Goal: Check status: Check status

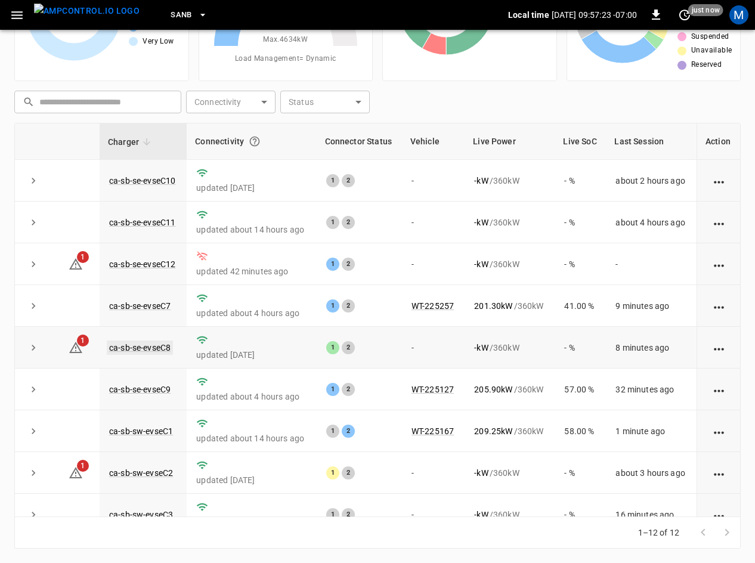
click at [148, 344] on link "ca-sb-se-evseC8" at bounding box center [140, 347] width 66 height 14
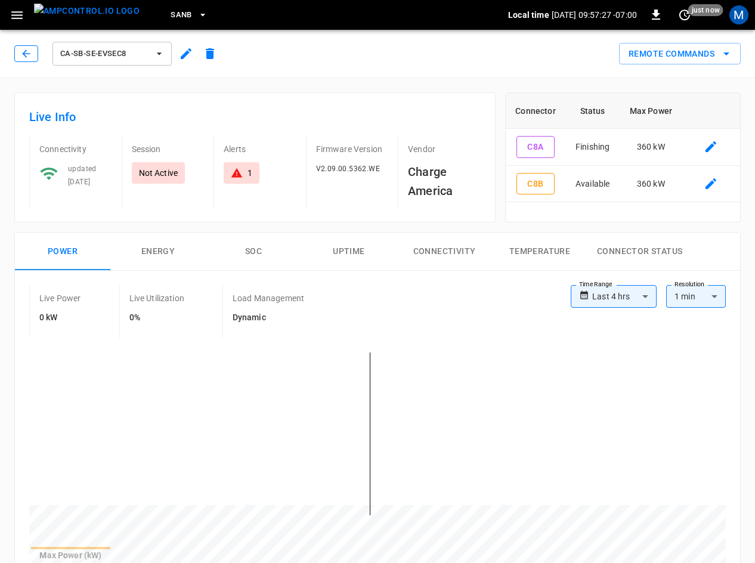
click at [25, 61] on button "button" at bounding box center [26, 53] width 24 height 17
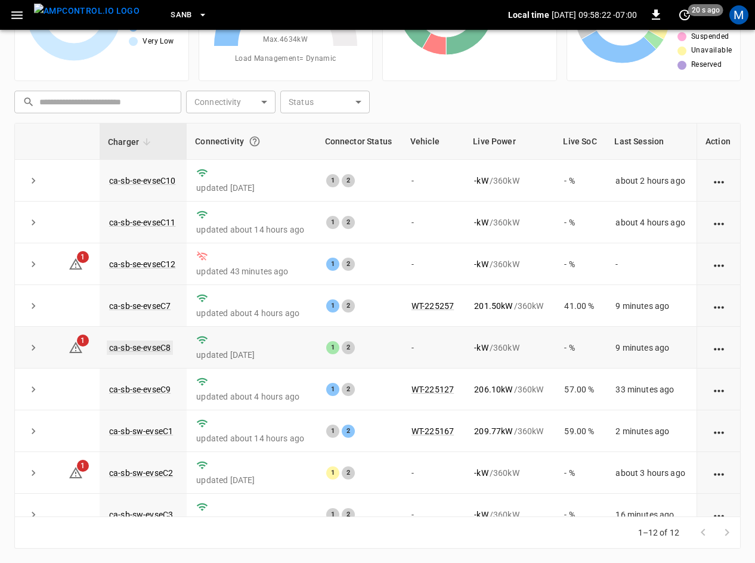
click at [141, 349] on link "ca-sb-se-evseC8" at bounding box center [140, 347] width 66 height 14
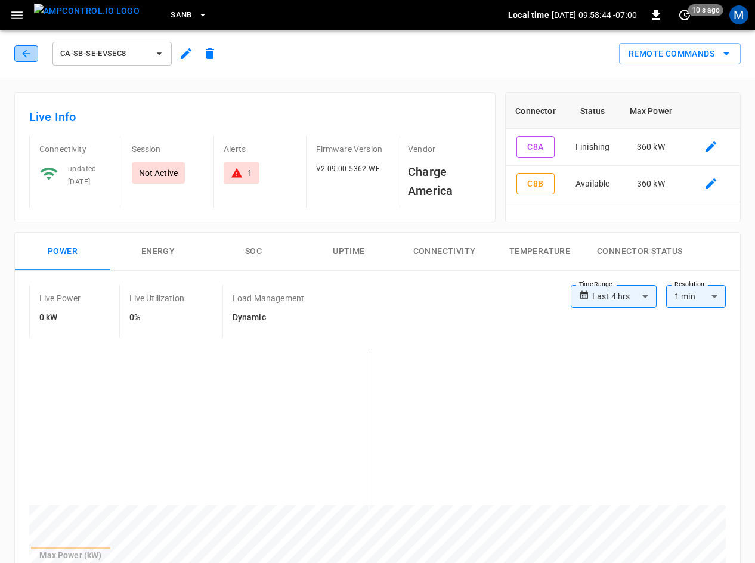
click at [17, 50] on button "button" at bounding box center [26, 53] width 24 height 17
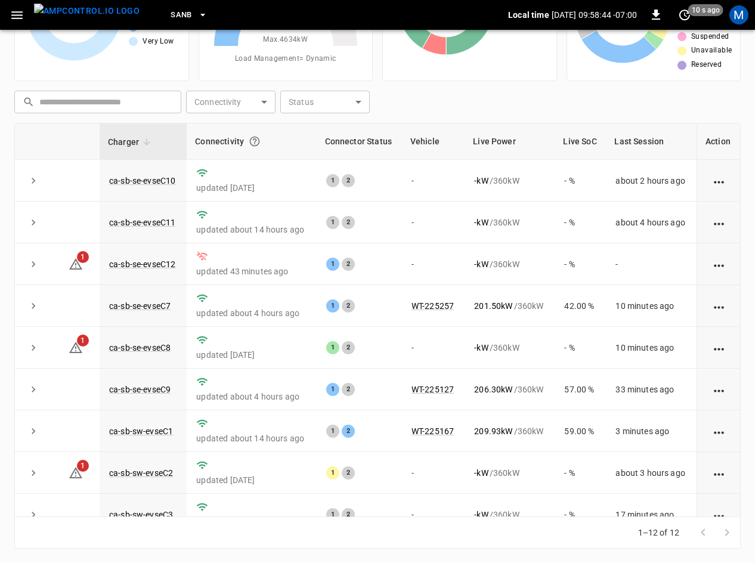
scroll to position [151, 0]
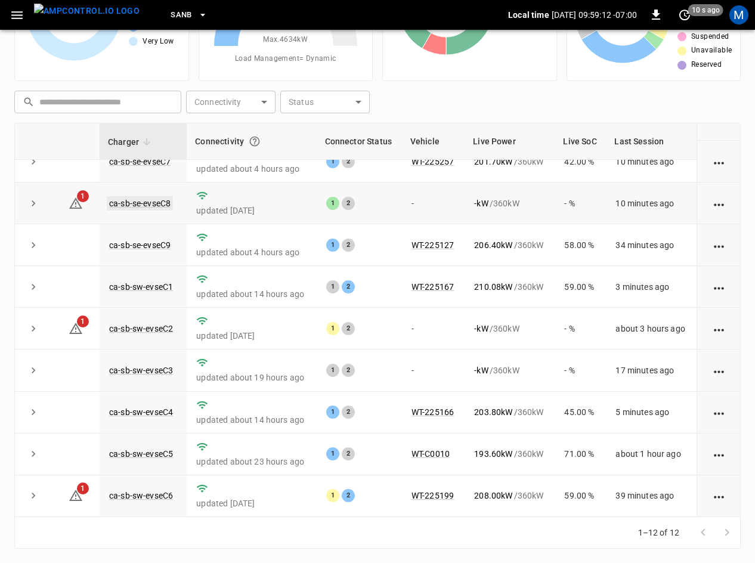
click at [138, 200] on link "ca-sb-se-evseC8" at bounding box center [140, 203] width 66 height 14
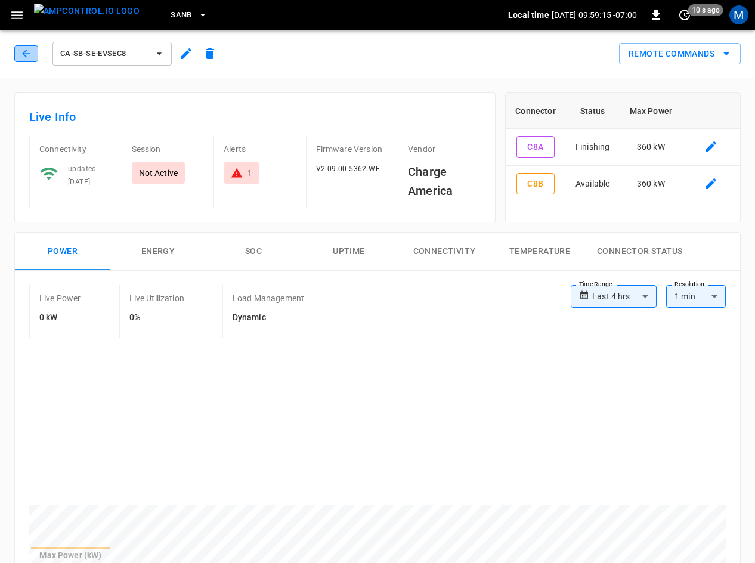
click at [21, 50] on icon "button" at bounding box center [26, 54] width 12 height 12
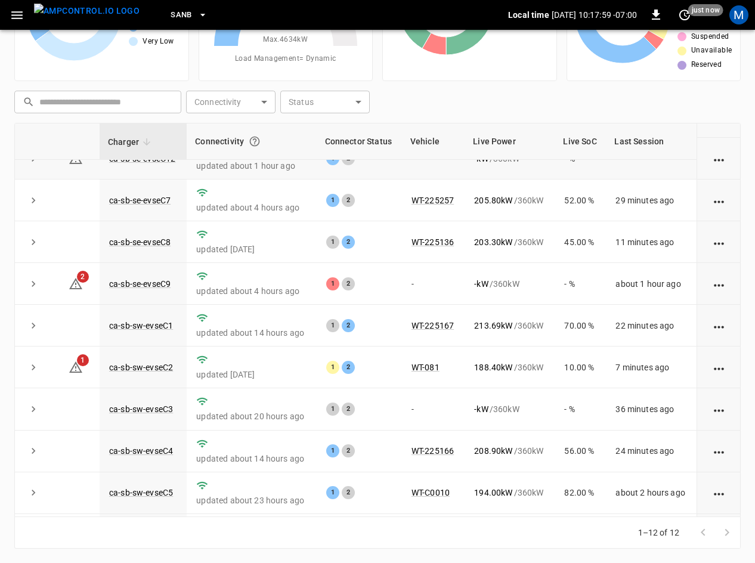
scroll to position [59, 0]
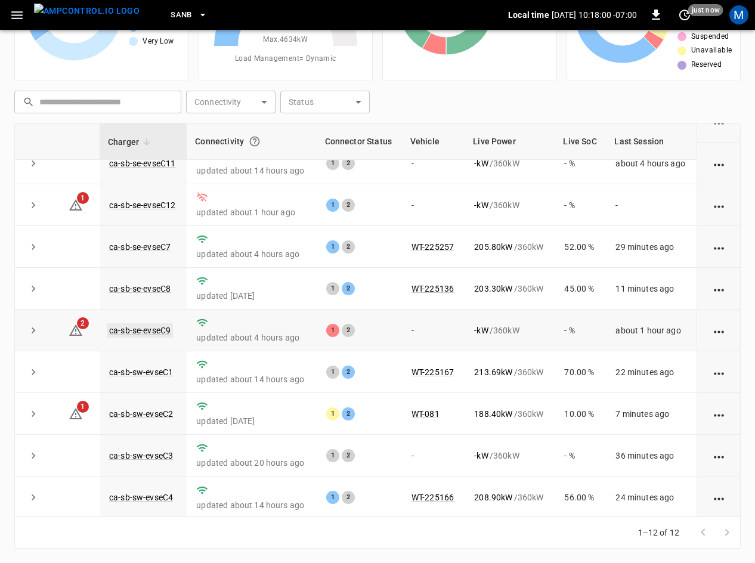
click at [149, 334] on link "ca-sb-se-evseC9" at bounding box center [140, 330] width 66 height 14
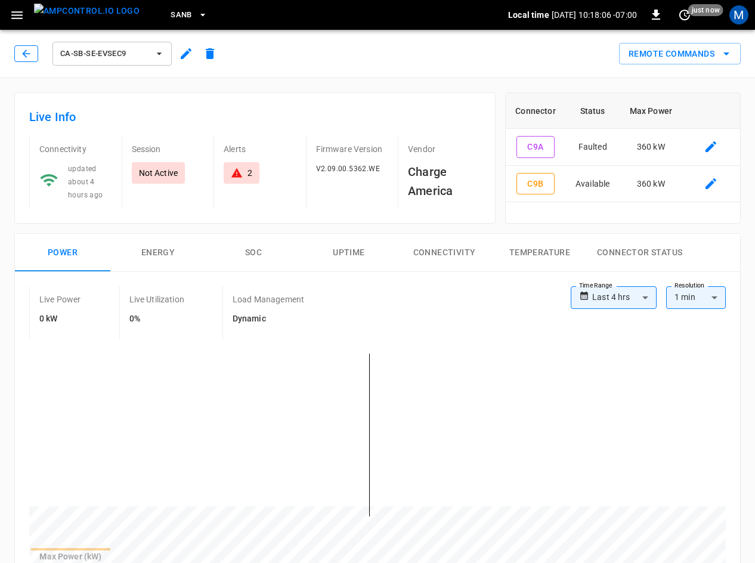
click at [24, 57] on icon "button" at bounding box center [26, 54] width 12 height 12
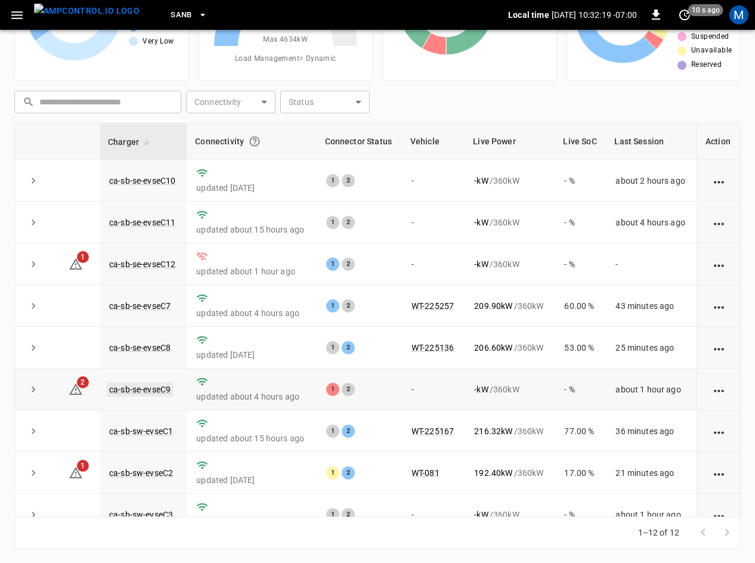
click at [141, 395] on link "ca-sb-se-evseC9" at bounding box center [140, 389] width 66 height 14
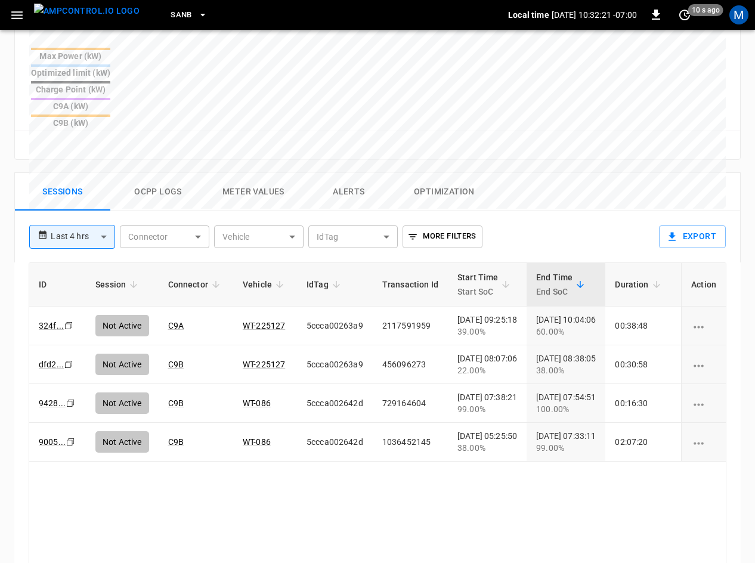
scroll to position [581, 0]
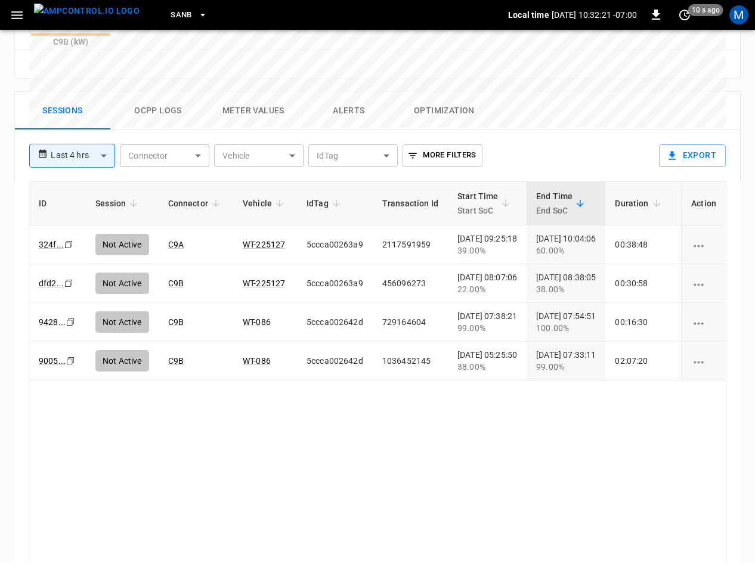
click at [217, 439] on div "ID Session Connector Vehicle IdTag Transaction Id Start Time Start SoC End Time…" at bounding box center [377, 378] width 697 height 394
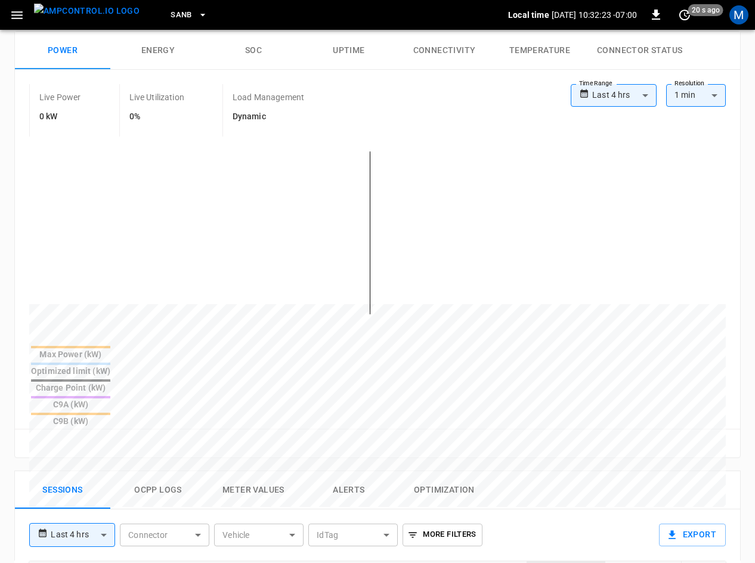
scroll to position [0, 0]
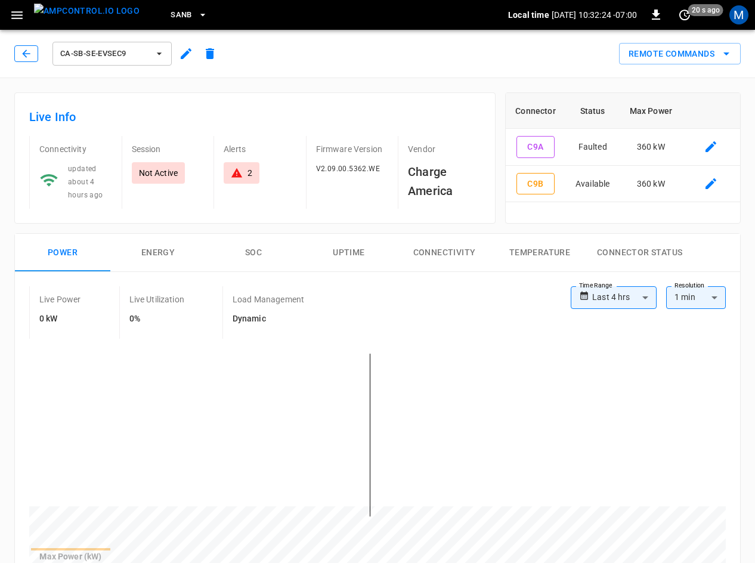
click at [20, 57] on icon "button" at bounding box center [26, 54] width 12 height 12
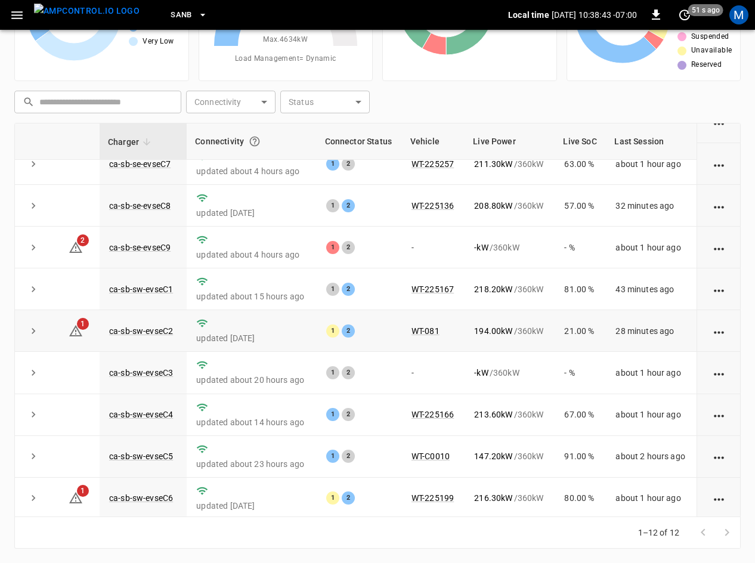
scroll to position [151, 0]
